Goal: Information Seeking & Learning: Learn about a topic

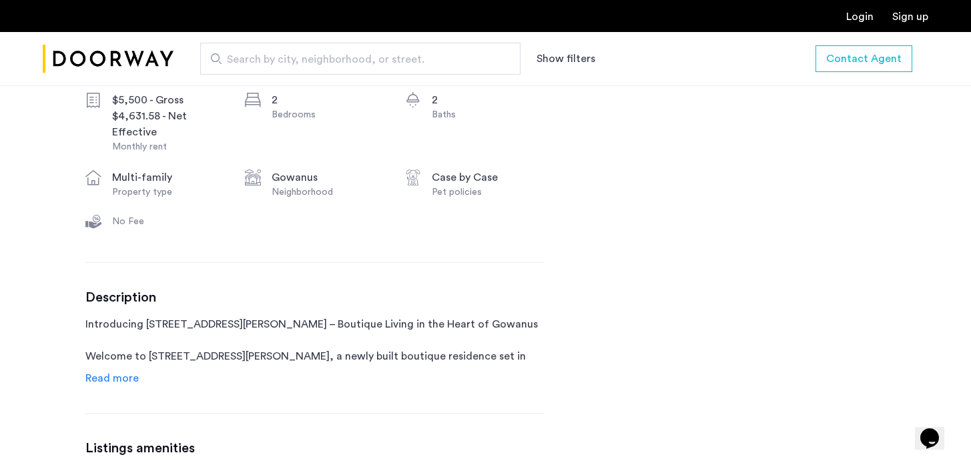
scroll to position [525, 0]
click at [112, 377] on span "Read more" at bounding box center [111, 378] width 53 height 11
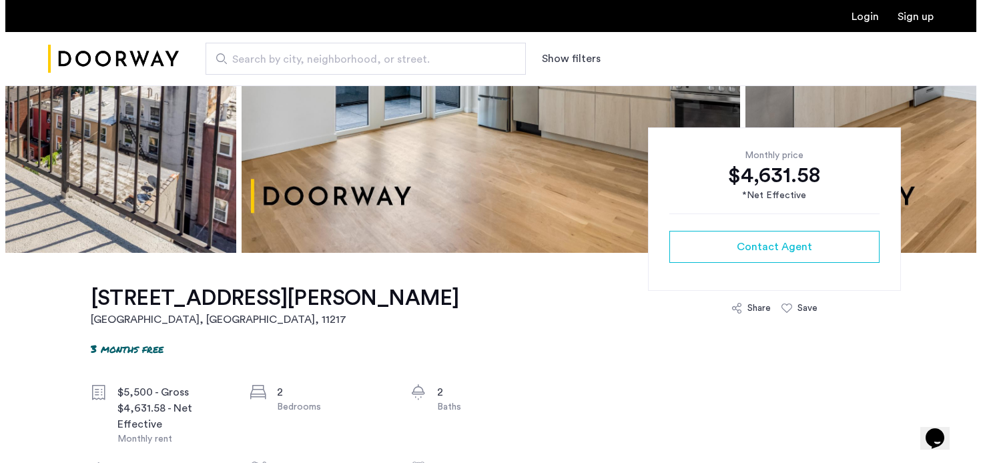
scroll to position [0, 0]
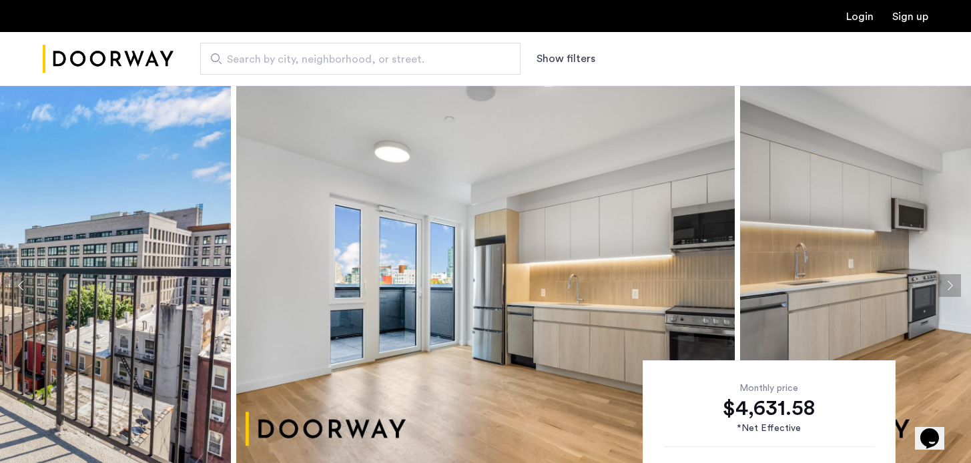
click at [397, 254] on img at bounding box center [485, 285] width 499 height 401
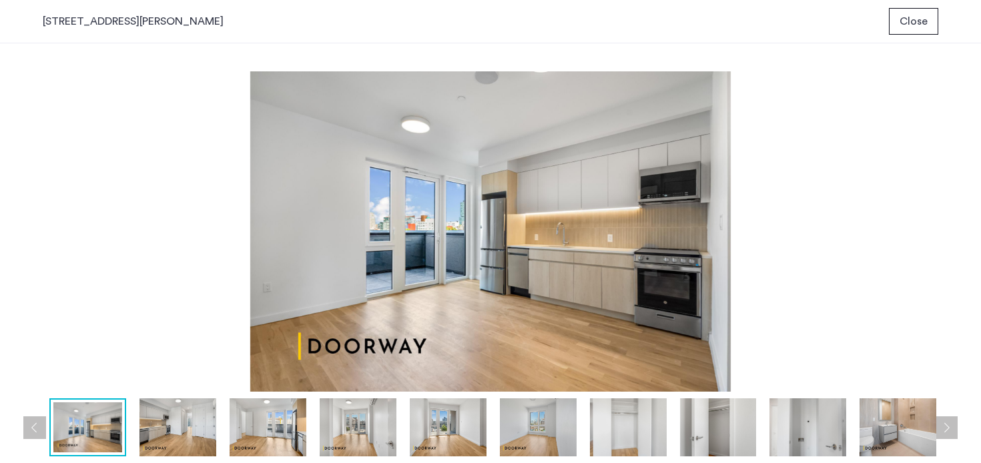
click at [176, 434] on img at bounding box center [178, 428] width 77 height 58
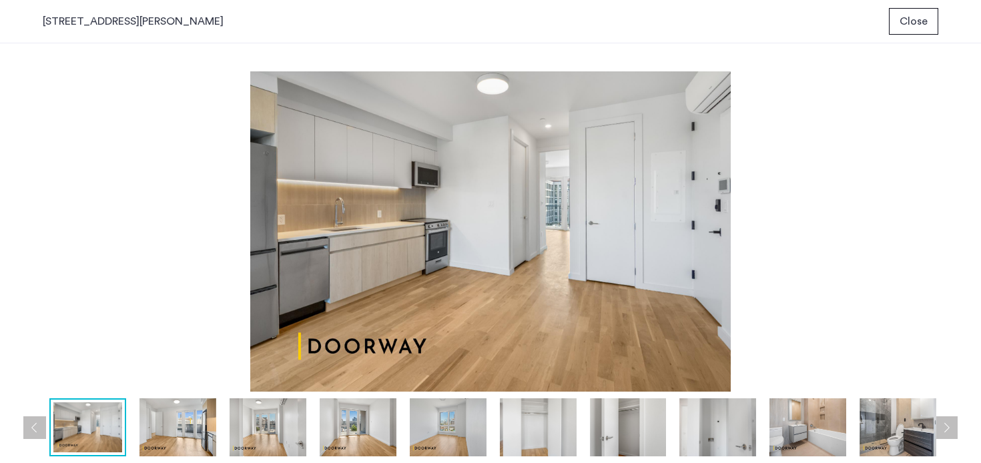
click at [238, 427] on img at bounding box center [268, 428] width 77 height 58
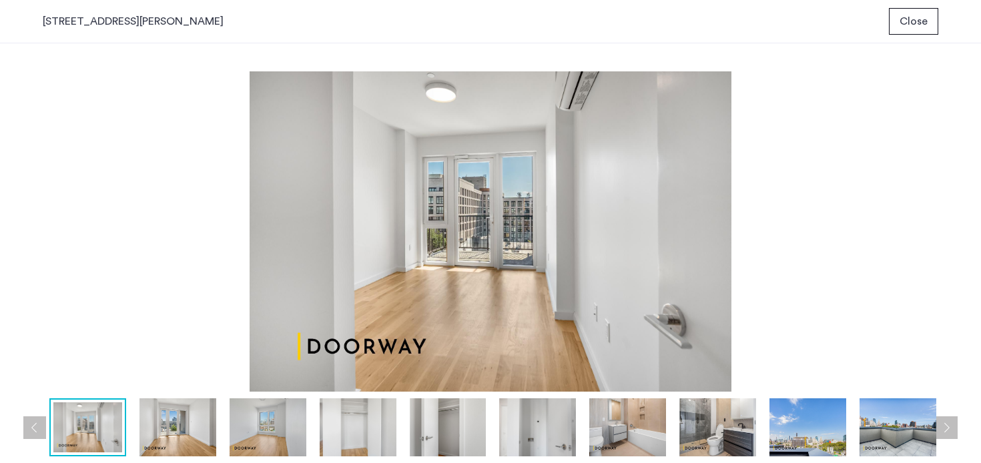
drag, startPoint x: 316, startPoint y: 447, endPoint x: 310, endPoint y: 445, distance: 7.0
click at [316, 448] on div at bounding box center [404, 428] width 1264 height 58
click at [302, 443] on img at bounding box center [268, 428] width 77 height 58
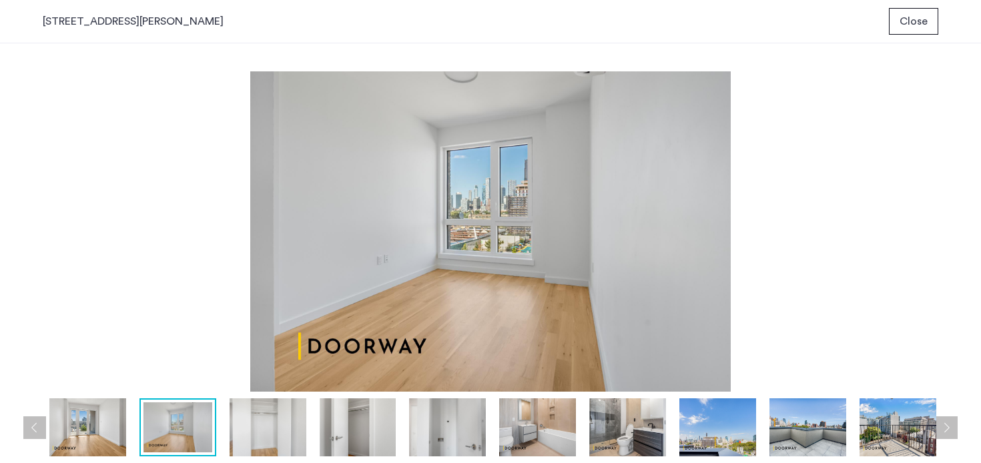
click at [350, 440] on img at bounding box center [358, 428] width 77 height 58
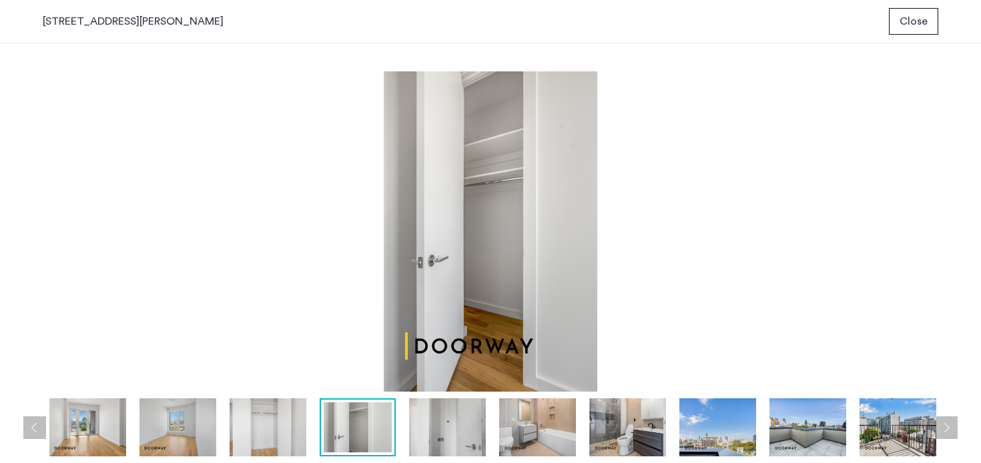
click at [398, 446] on div at bounding box center [314, 428] width 1264 height 58
click at [467, 450] on img at bounding box center [447, 428] width 77 height 58
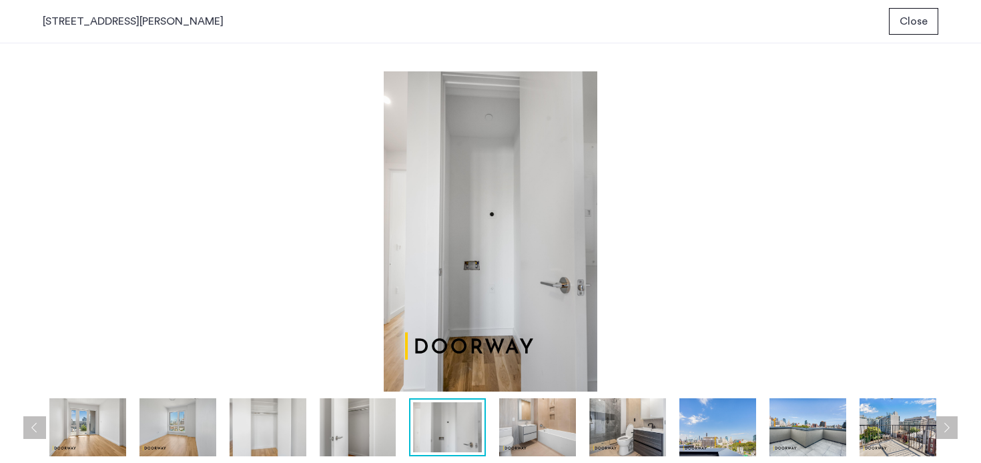
click at [528, 439] on img at bounding box center [537, 428] width 77 height 58
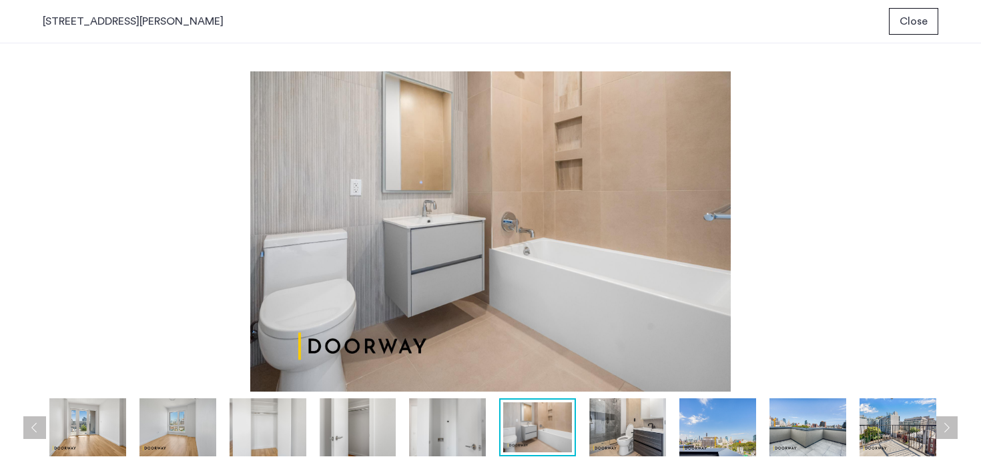
click at [646, 441] on img at bounding box center [628, 428] width 77 height 58
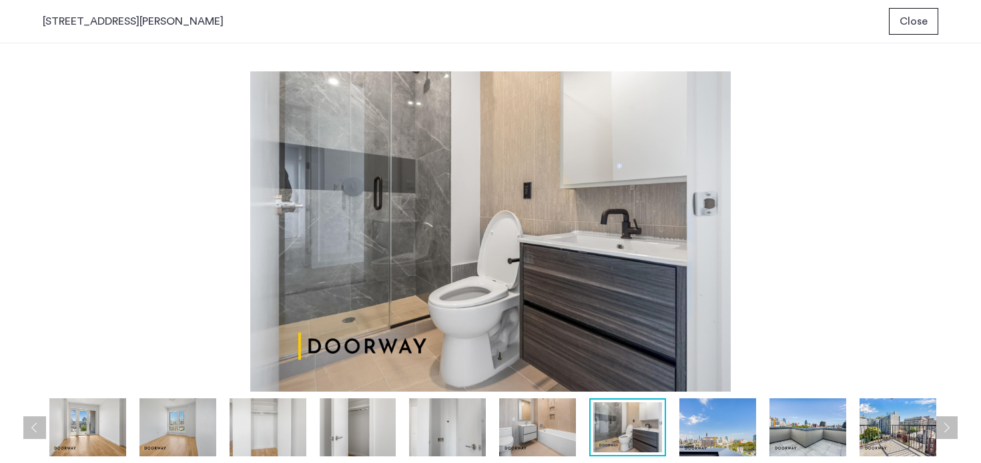
click at [696, 441] on img at bounding box center [718, 428] width 77 height 58
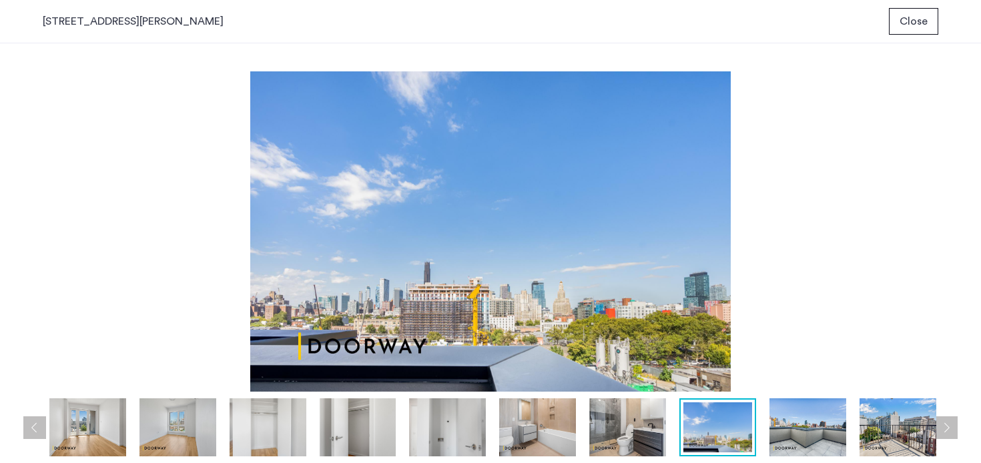
click at [783, 444] on img at bounding box center [808, 428] width 77 height 58
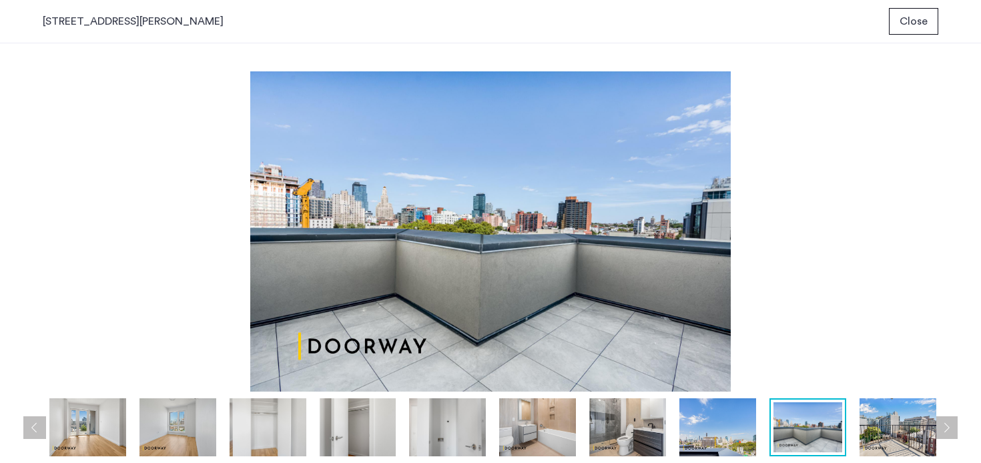
click at [877, 444] on img at bounding box center [898, 428] width 77 height 58
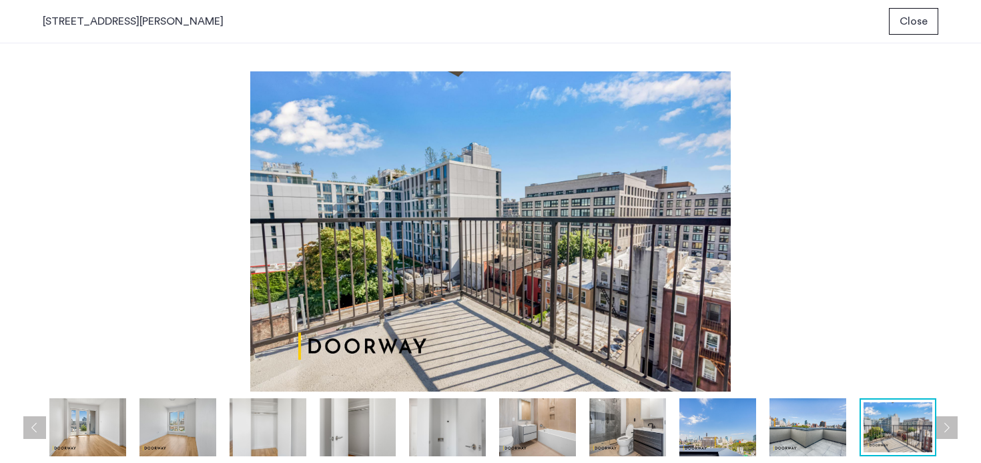
click at [946, 439] on button "Next apartment" at bounding box center [946, 428] width 23 height 23
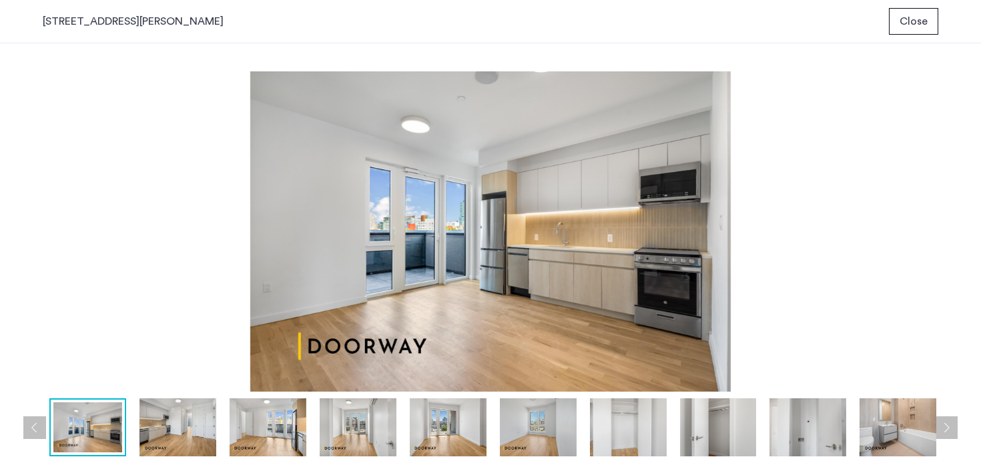
click at [893, 435] on img at bounding box center [898, 428] width 77 height 58
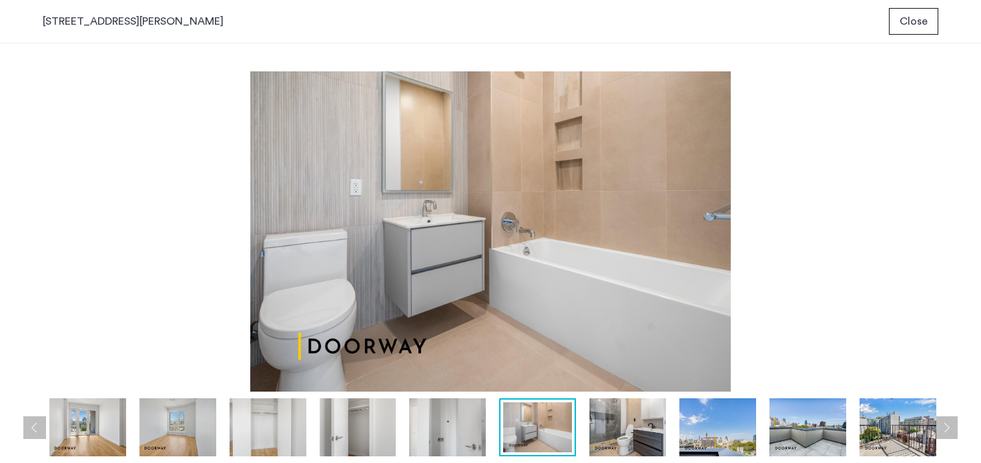
click at [893, 435] on img at bounding box center [898, 428] width 77 height 58
